Goal: Navigation & Orientation: Find specific page/section

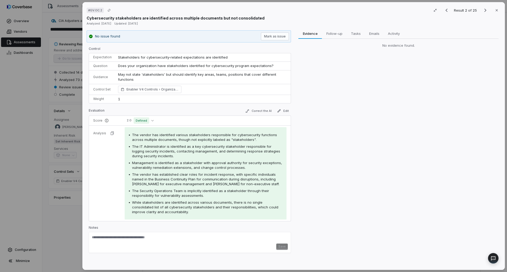
scroll to position [53, 0]
click at [46, 194] on div "# GV.OC.2 Result 2 of 25 Close Cybersecurity stakeholders are identified across…" at bounding box center [253, 136] width 507 height 272
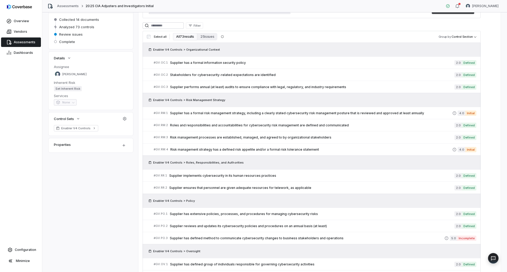
click at [27, 42] on span "Assessments" at bounding box center [25, 42] width 22 height 4
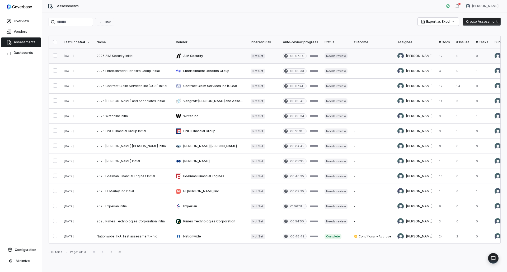
click at [226, 58] on link at bounding box center [210, 56] width 75 height 15
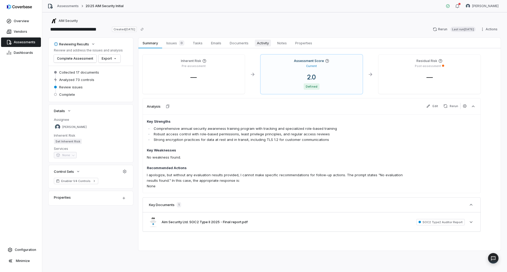
click at [270, 46] on span "Activity" at bounding box center [263, 43] width 16 height 7
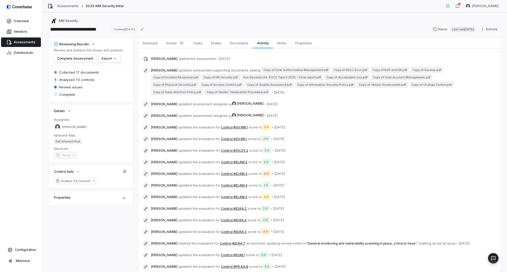
click at [33, 41] on span "Assessments" at bounding box center [25, 42] width 22 height 4
